Goal: Task Accomplishment & Management: Use online tool/utility

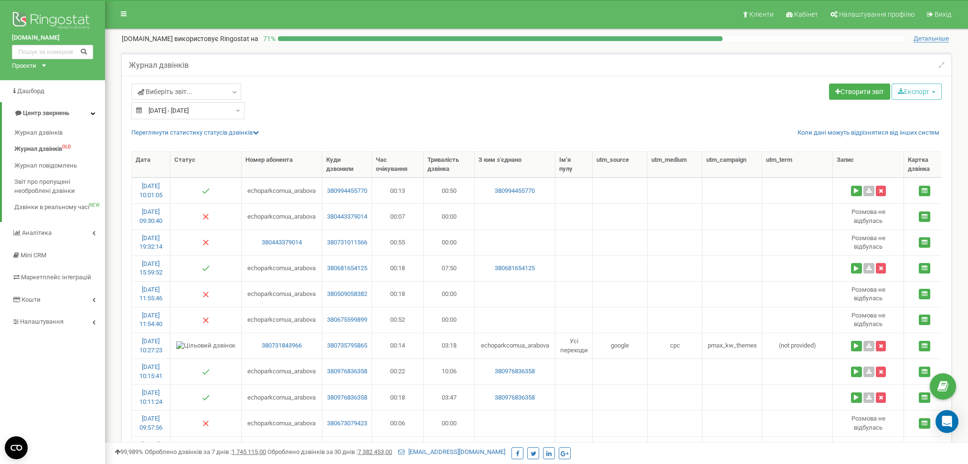
select select "100"
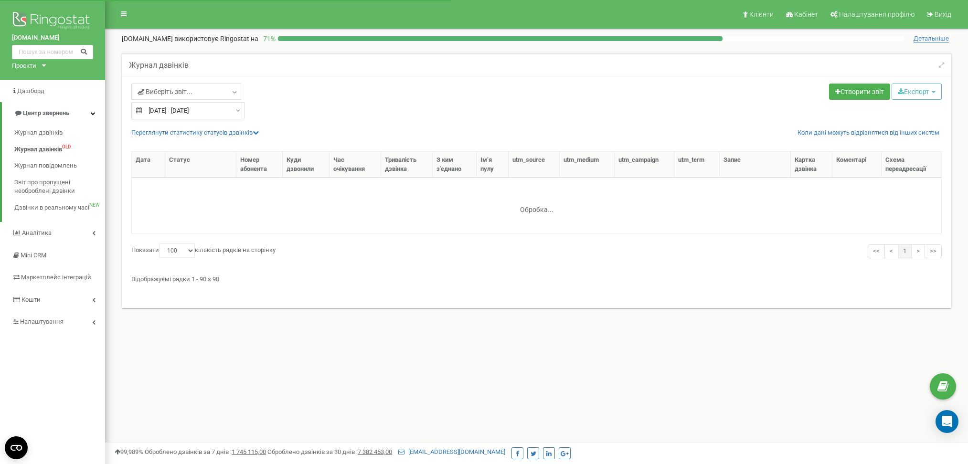
select select "100"
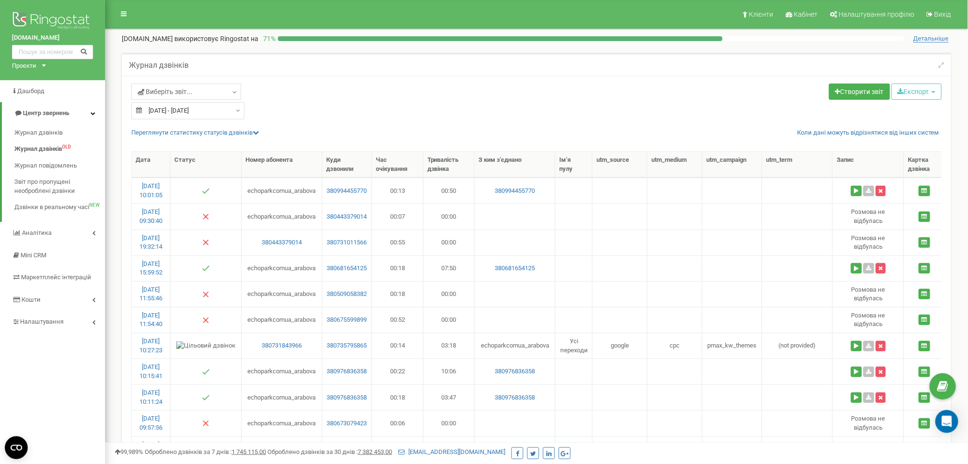
click at [36, 65] on div "Проєкти [DOMAIN_NAME] [DOMAIN_NAME] [DOMAIN_NAME] [DOMAIN_NAME] [DOMAIN_NAME] […" at bounding box center [27, 66] width 30 height 9
click at [49, 225] on link "[DOMAIN_NAME]" at bounding box center [40, 224] width 44 height 5
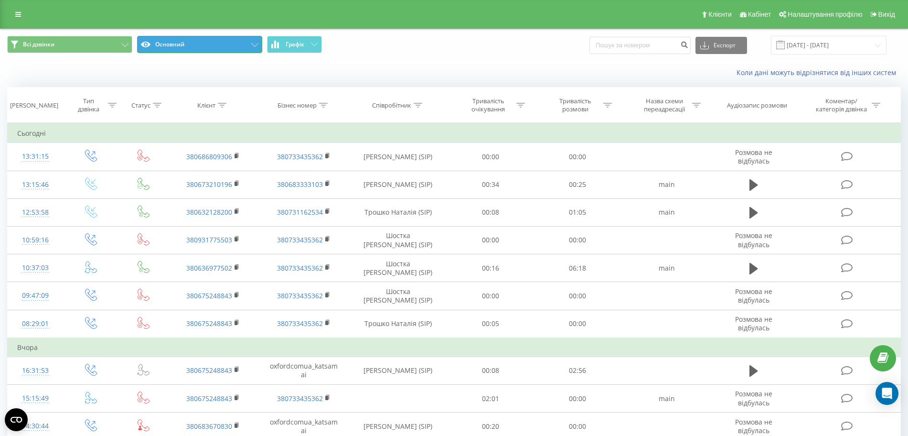
click at [158, 41] on button "Основний" at bounding box center [199, 44] width 125 height 17
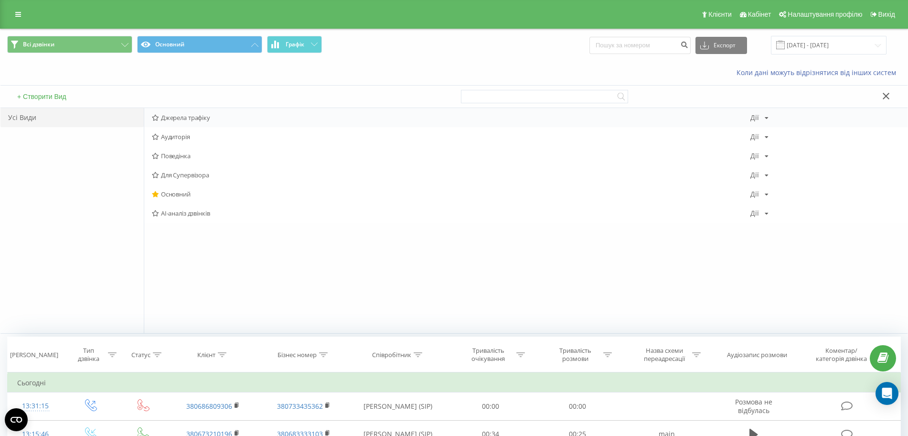
click at [196, 119] on span "Джерела трафіку" at bounding box center [451, 117] width 598 height 7
